Goal: Transaction & Acquisition: Obtain resource

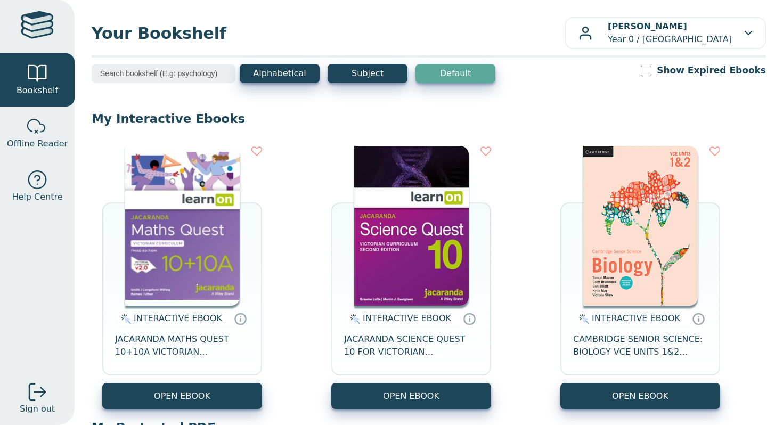
click at [211, 243] on img at bounding box center [182, 226] width 114 height 160
click at [410, 249] on img at bounding box center [411, 226] width 114 height 160
